Goal: Information Seeking & Learning: Learn about a topic

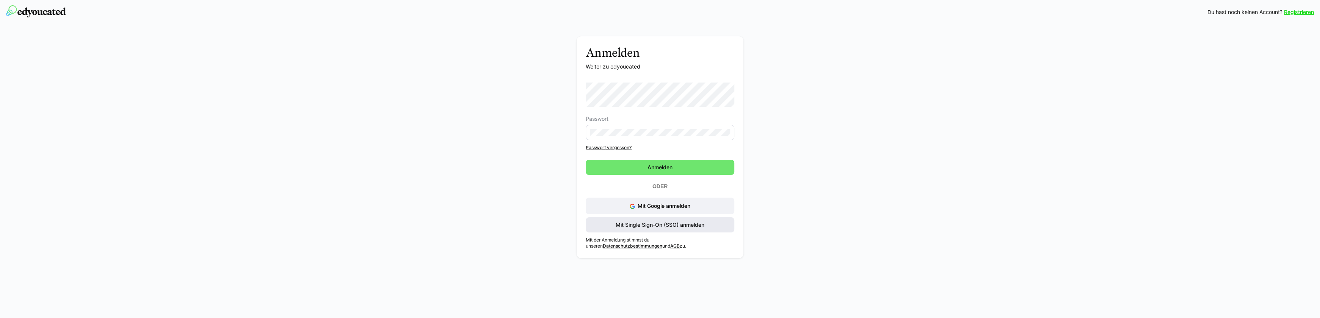
click at [653, 224] on span "Mit Single Sign-On (SSO) anmelden" at bounding box center [660, 225] width 91 height 8
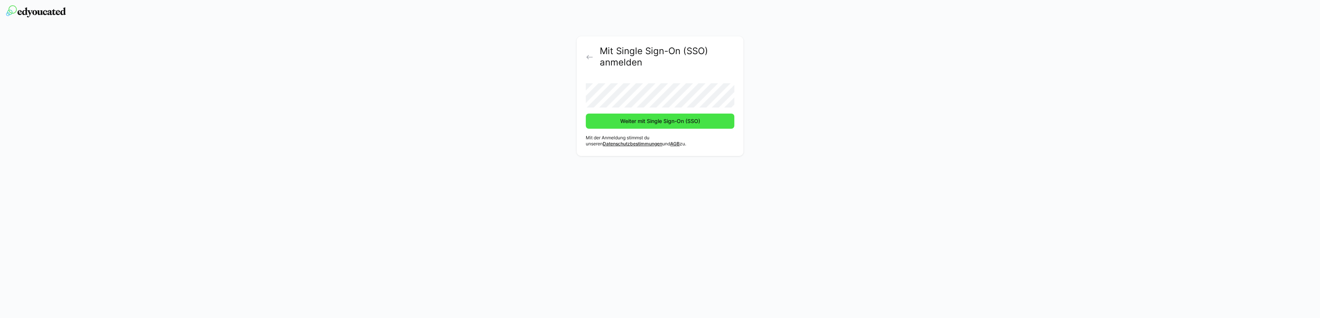
click at [680, 120] on span "Weiter mit Single Sign-On (SSO)" at bounding box center [660, 121] width 82 height 8
click at [663, 121] on span "Weiter mit Single Sign-On (SSO)" at bounding box center [660, 121] width 82 height 8
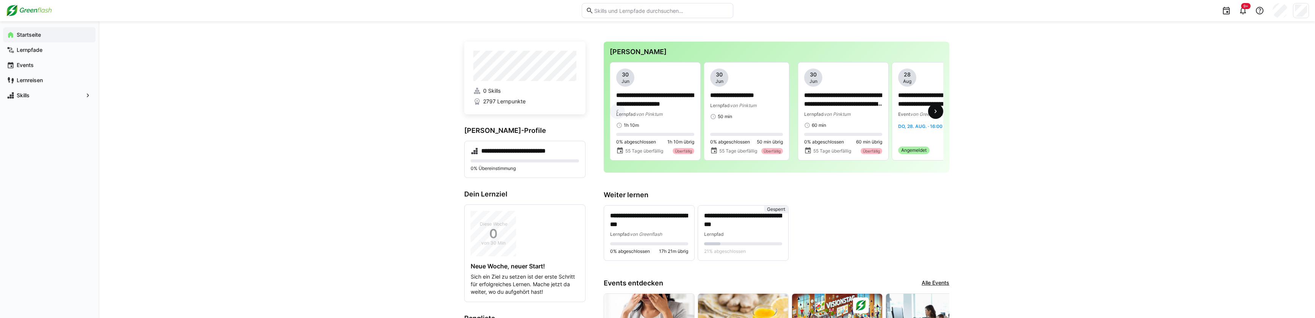
click at [935, 114] on eds-icon at bounding box center [936, 112] width 8 height 8
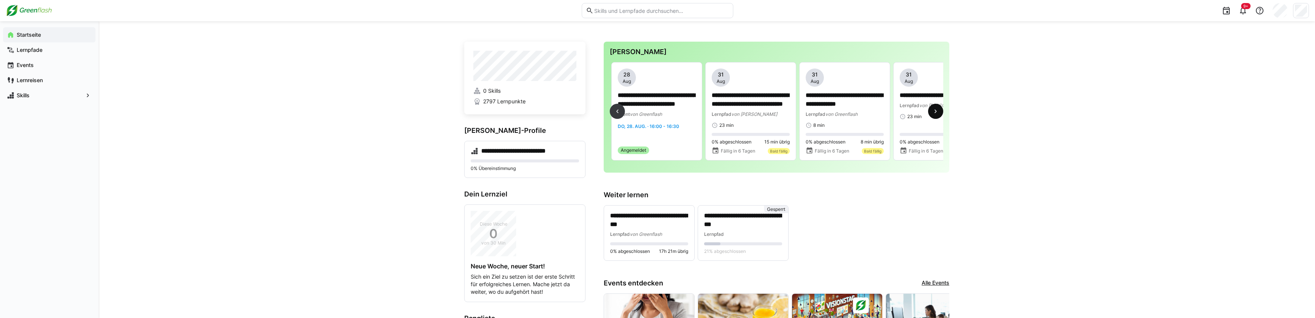
scroll to position [0, 281]
click at [935, 113] on eds-icon at bounding box center [936, 112] width 8 height 8
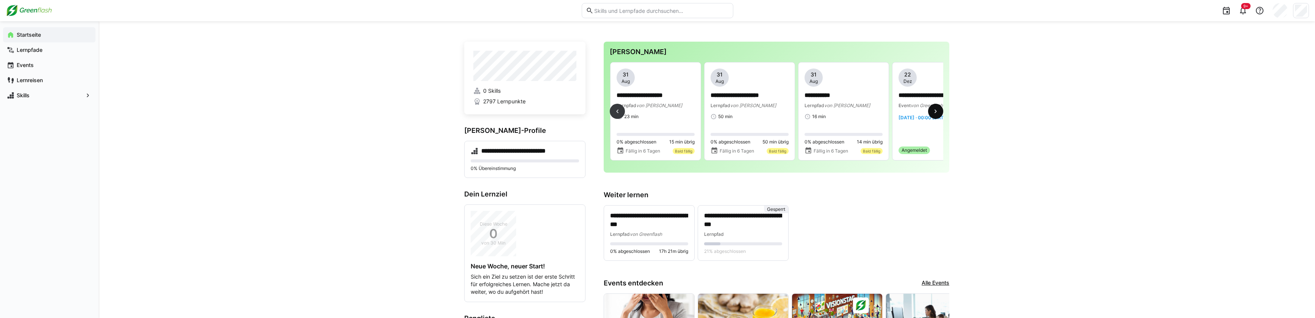
scroll to position [0, 564]
click at [618, 111] on eds-icon at bounding box center [617, 112] width 8 height 8
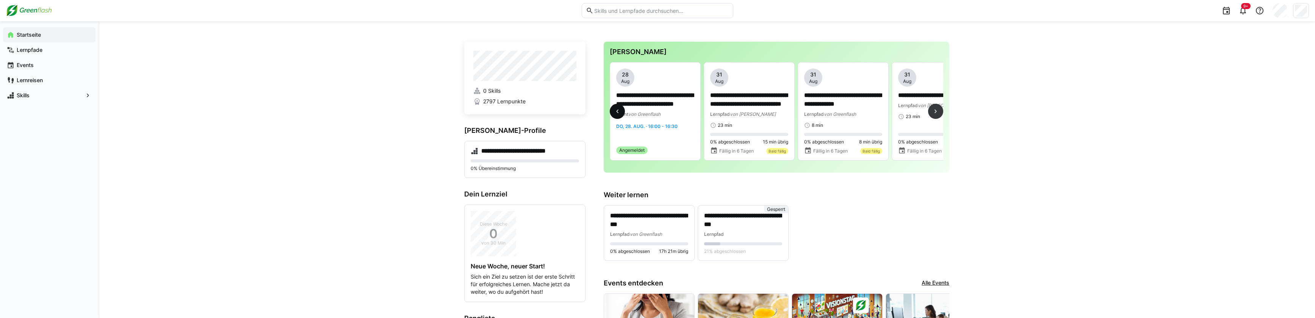
scroll to position [0, 281]
click at [615, 110] on eds-icon at bounding box center [617, 112] width 8 height 8
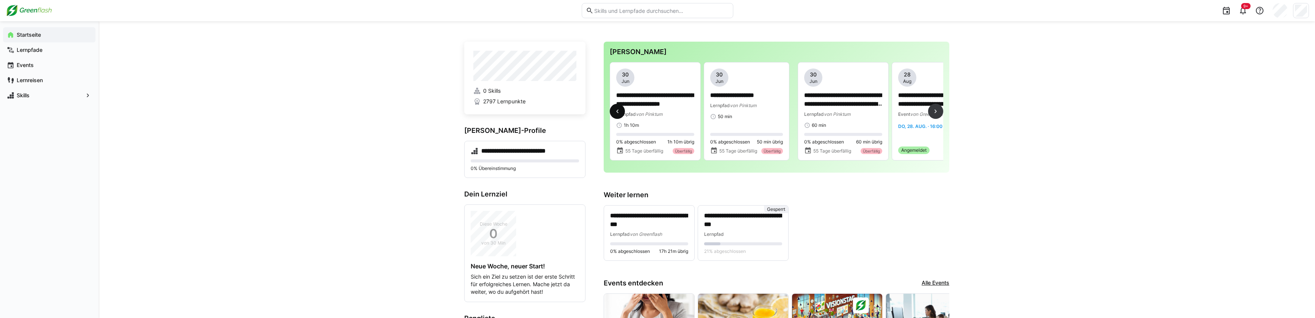
scroll to position [0, 0]
click at [936, 115] on eds-icon at bounding box center [936, 112] width 8 height 8
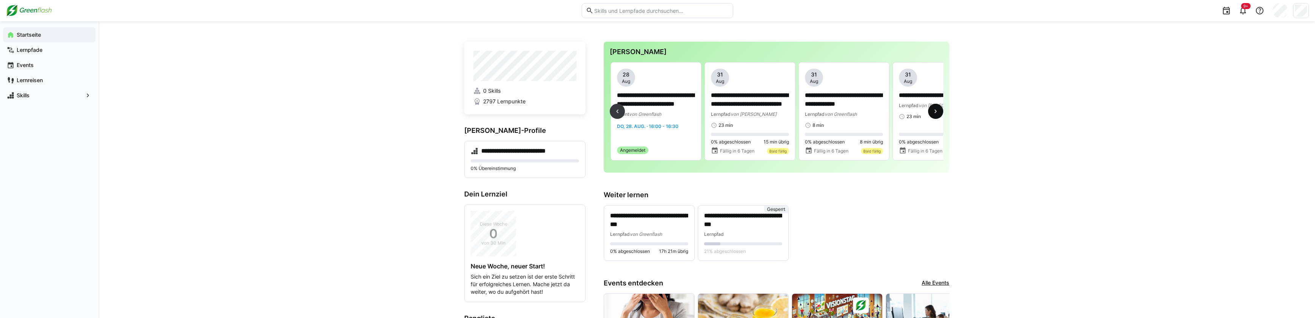
scroll to position [0, 281]
click at [938, 113] on eds-icon at bounding box center [936, 112] width 8 height 8
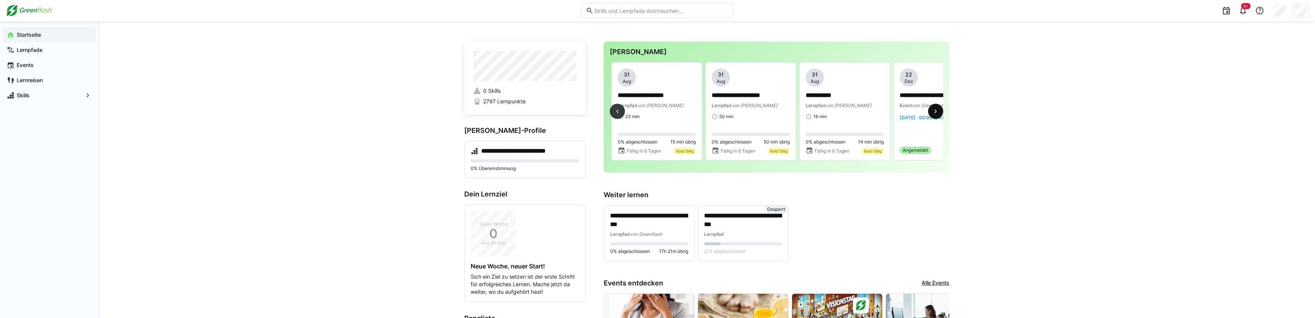
scroll to position [0, 564]
click at [616, 112] on eds-icon at bounding box center [617, 112] width 8 height 8
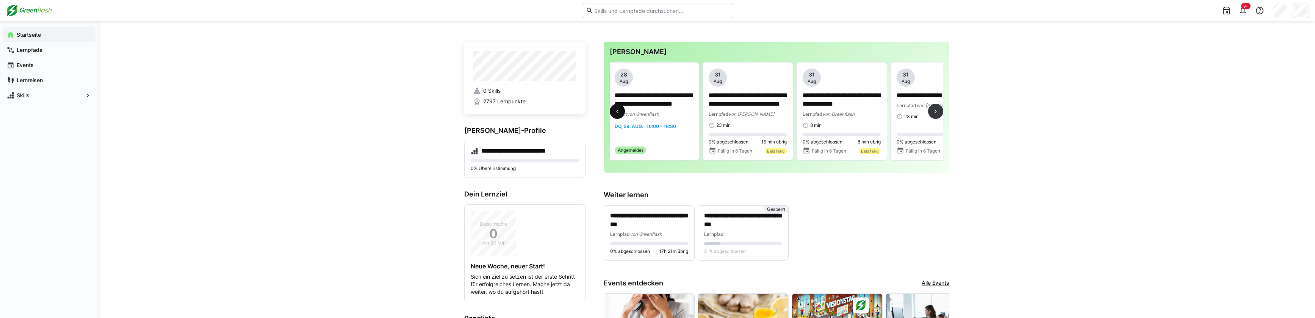
scroll to position [0, 281]
click at [935, 114] on eds-icon at bounding box center [936, 112] width 8 height 8
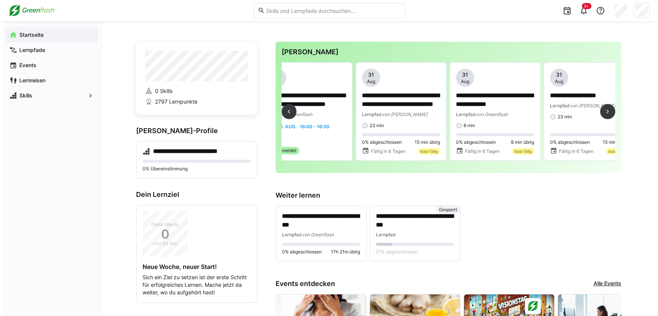
scroll to position [0, 307]
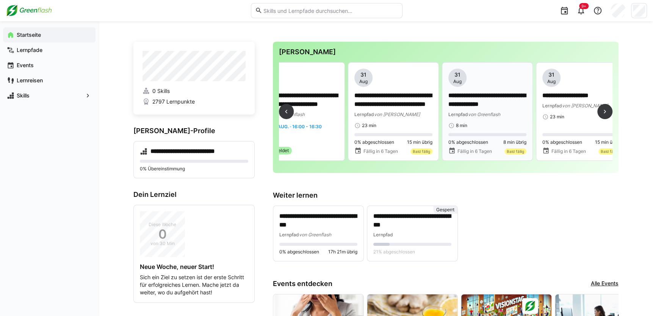
click at [510, 150] on div "Bald fällig" at bounding box center [515, 151] width 22 height 6
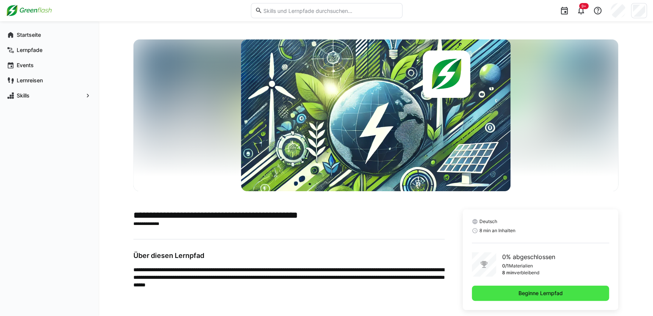
click at [538, 293] on span "Beginne Lernpfad" at bounding box center [540, 293] width 47 height 8
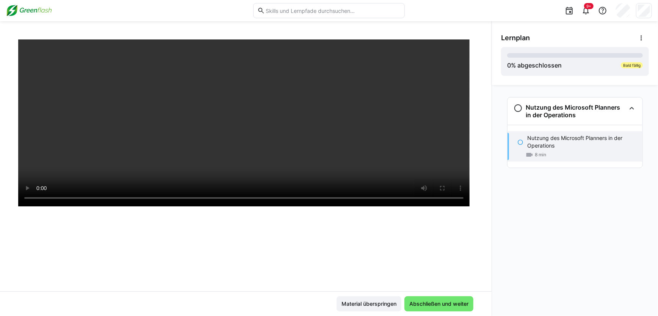
scroll to position [129, 0]
click at [438, 300] on span "Abschließen und weiter" at bounding box center [438, 304] width 61 height 8
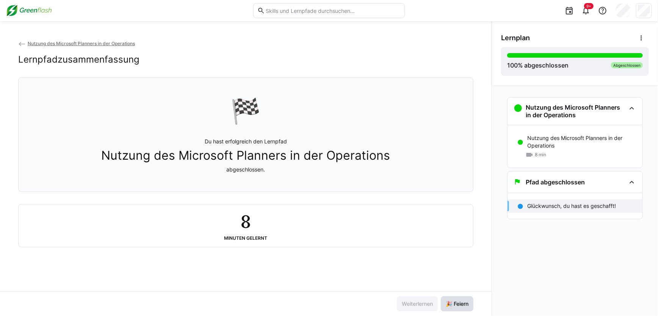
click at [455, 303] on span "🎉 Feiern" at bounding box center [456, 304] width 25 height 8
